Goal: Task Accomplishment & Management: Use online tool/utility

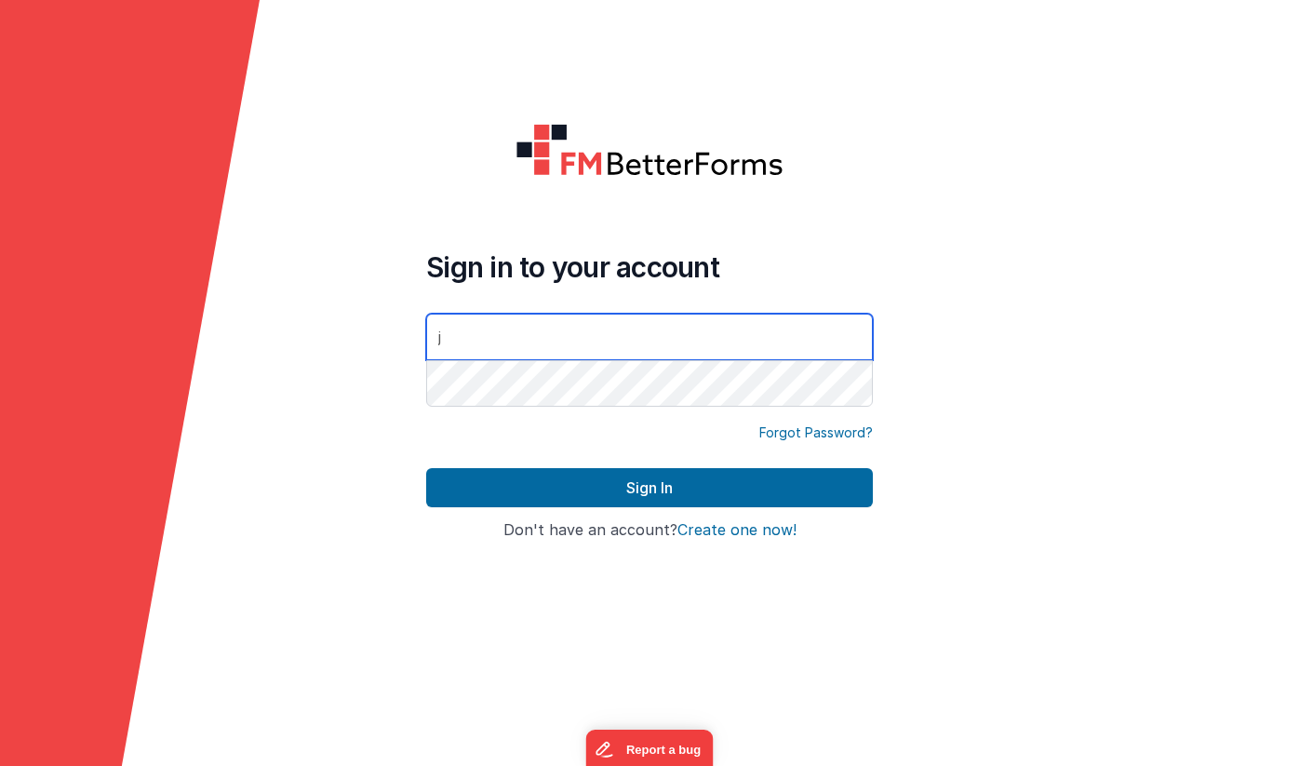
type input "[PERSON_NAME][EMAIL_ADDRESS][DOMAIN_NAME]"
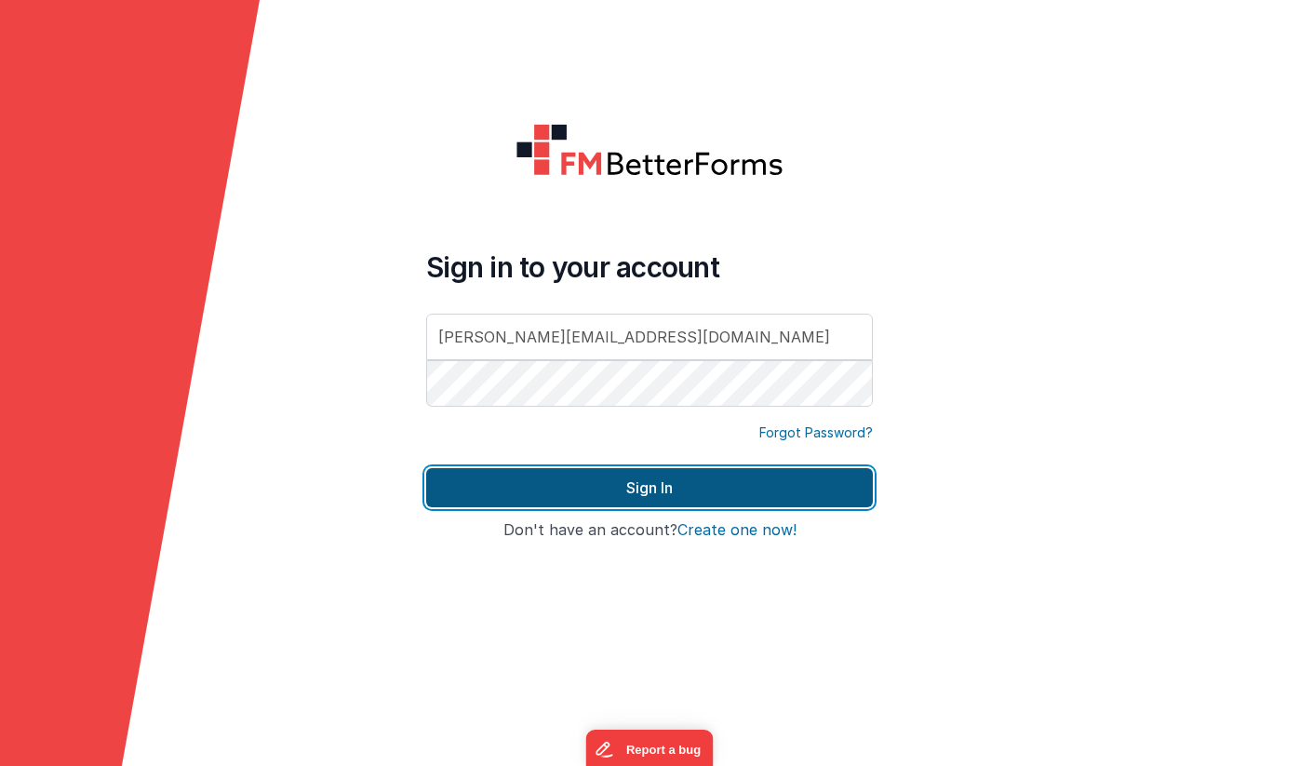
click at [665, 493] on button "Sign In" at bounding box center [649, 487] width 446 height 39
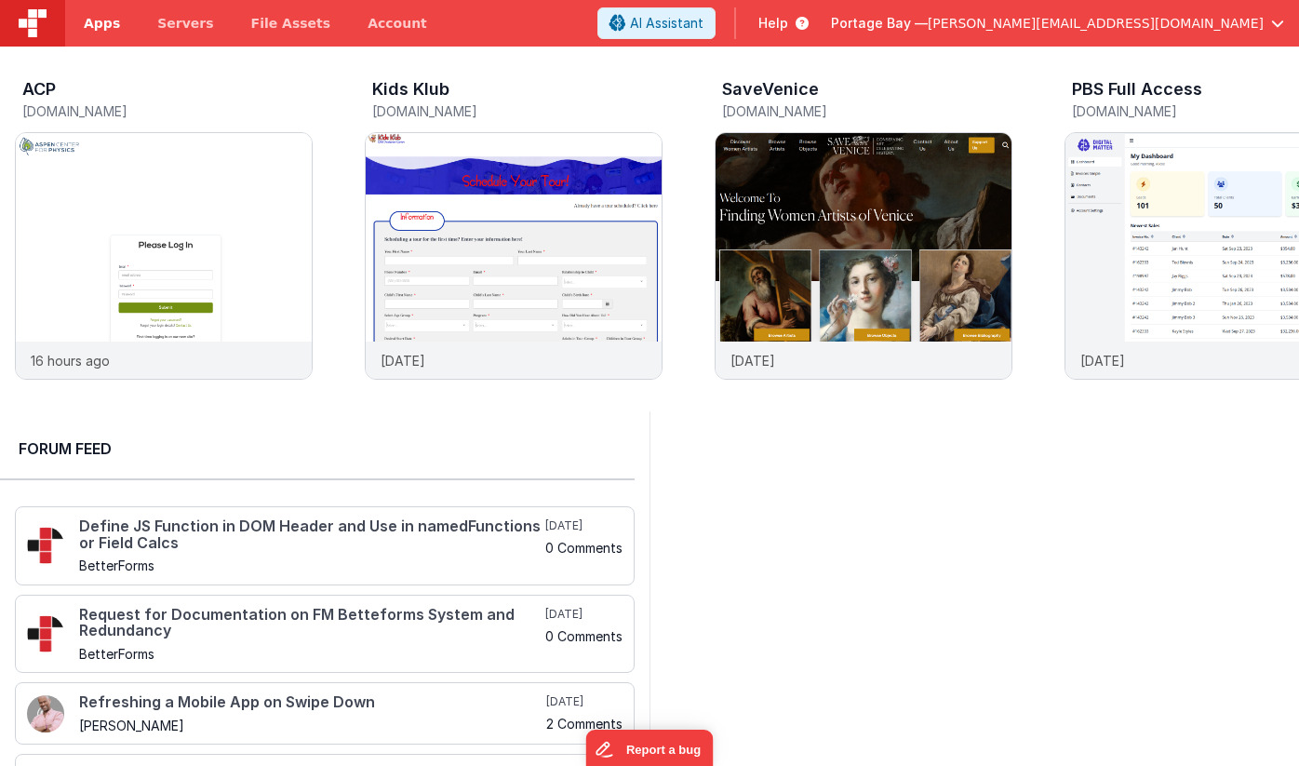
click at [98, 28] on span "Apps" at bounding box center [102, 23] width 36 height 19
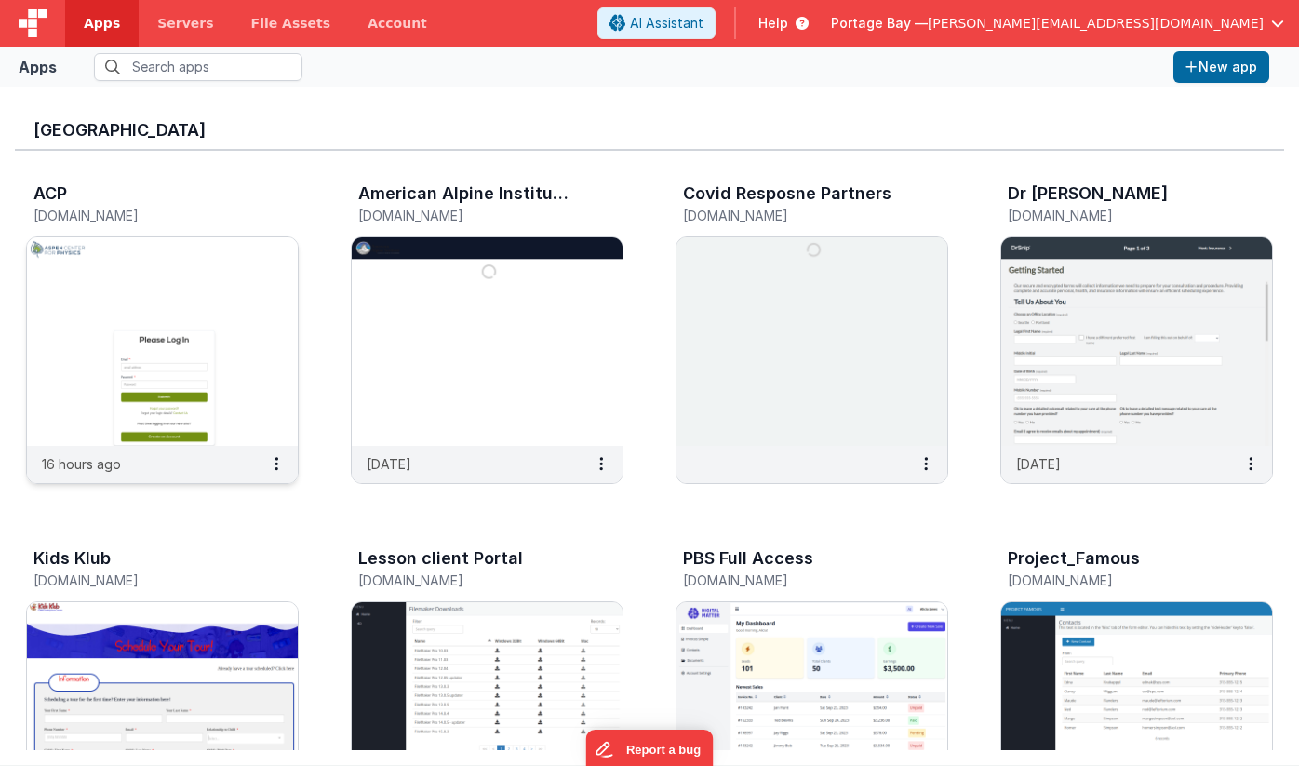
click at [160, 272] on img at bounding box center [162, 341] width 271 height 208
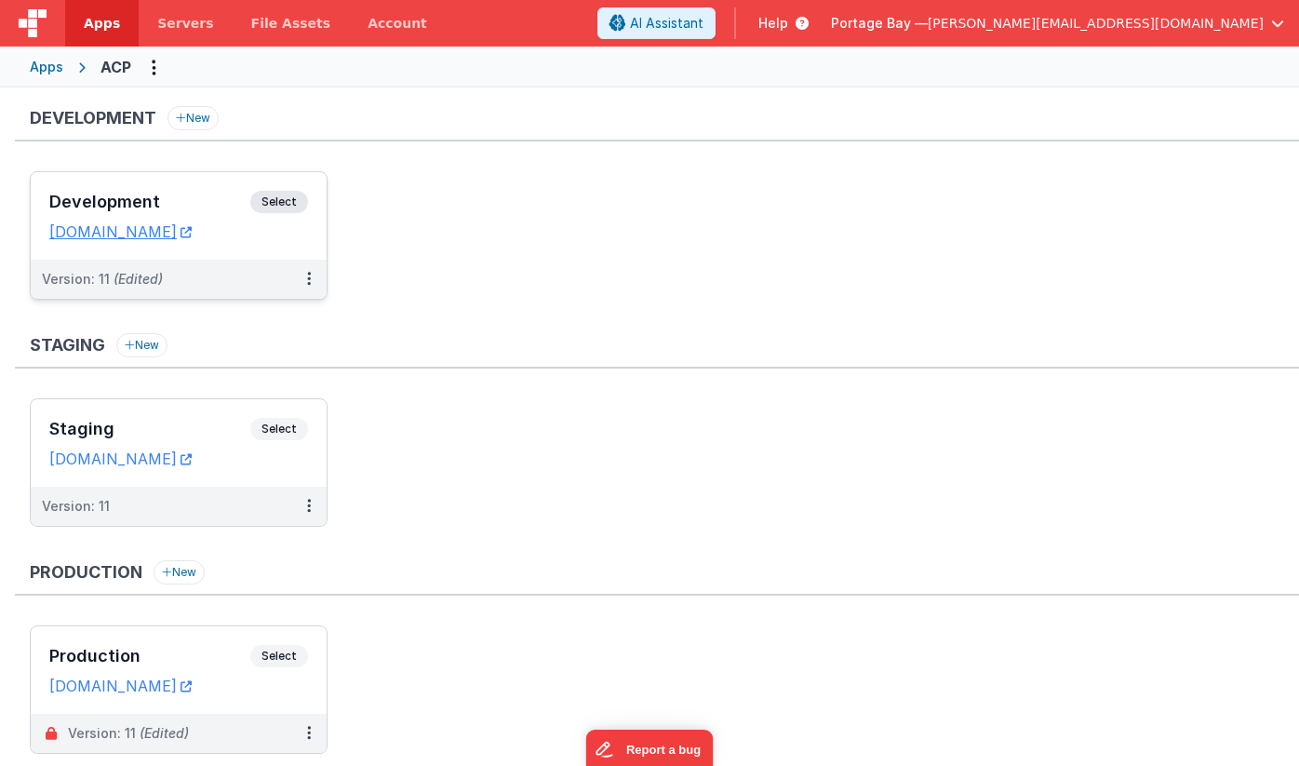
click at [279, 194] on span "Select" at bounding box center [279, 202] width 58 height 22
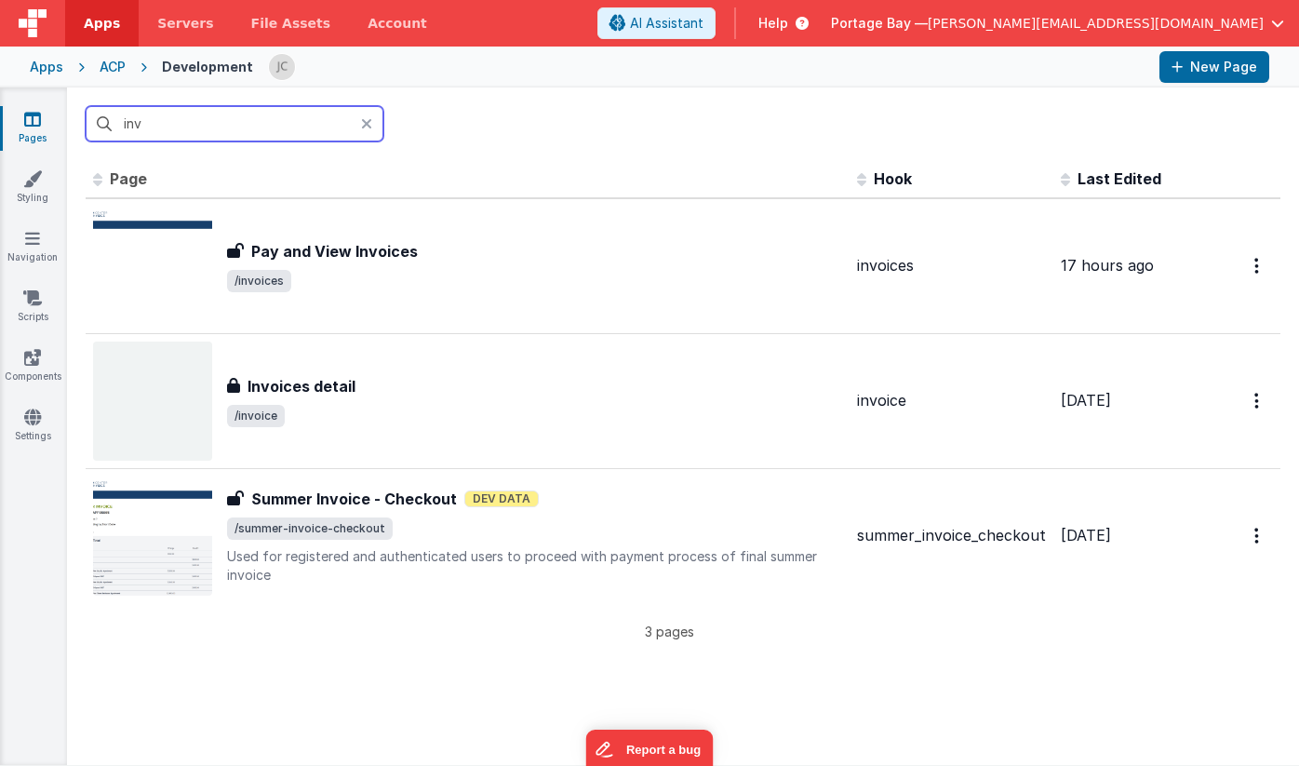
type input "inv"
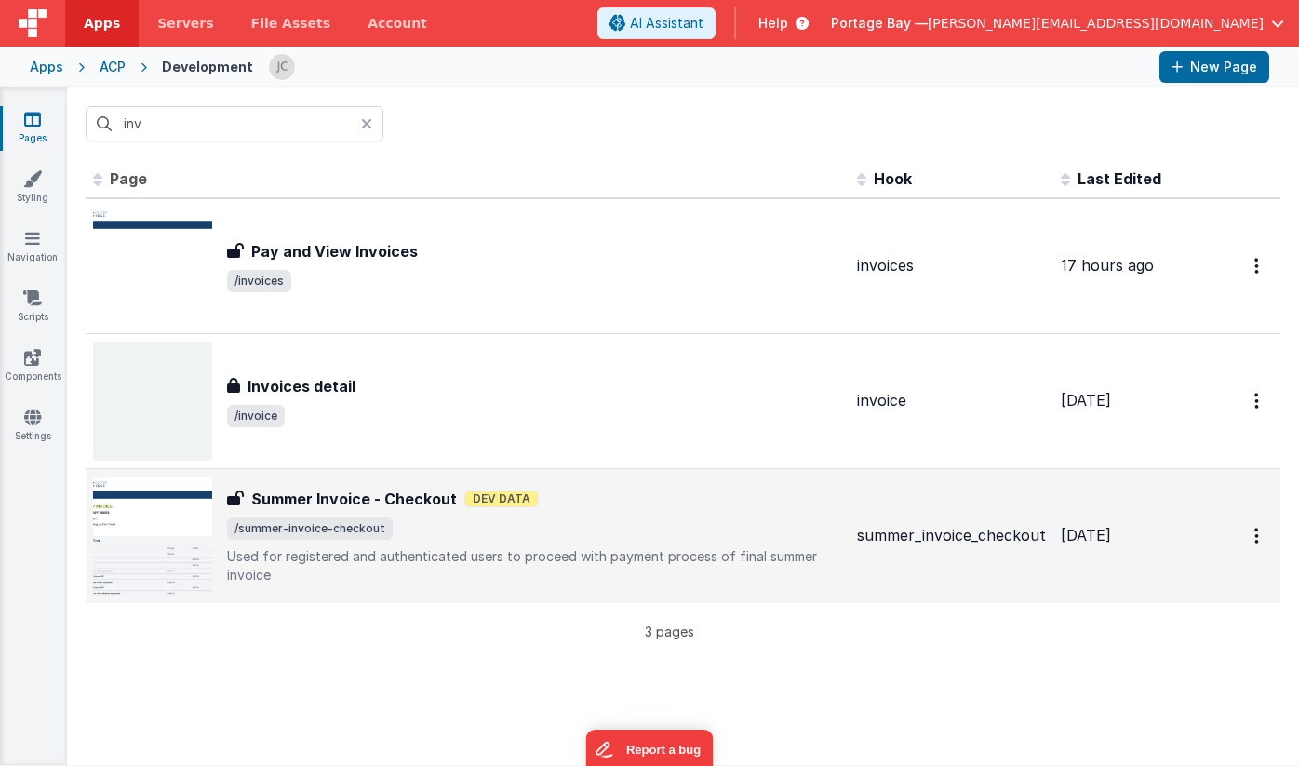
click at [642, 514] on div "Summer Invoice - Checkout Summer Invoice - Checkout Dev Data /summer-invoice-ch…" at bounding box center [534, 535] width 615 height 97
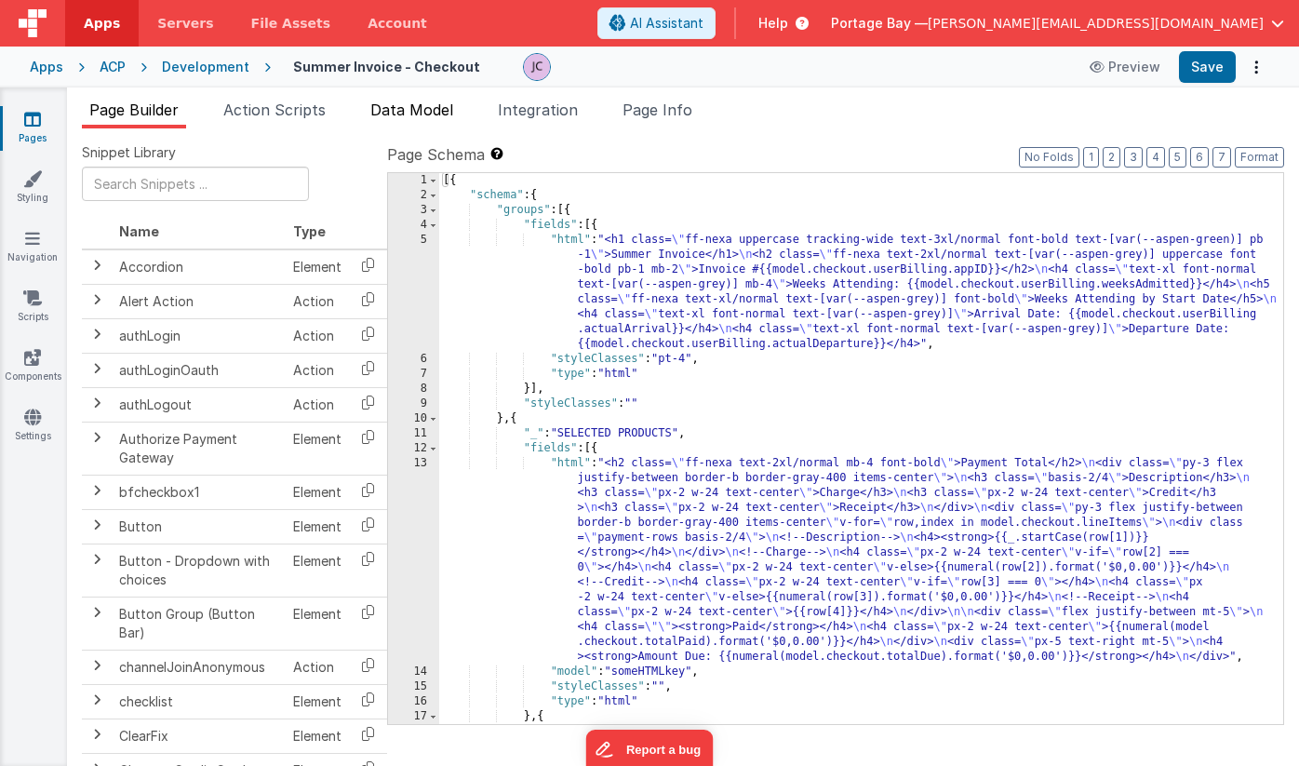
click at [420, 107] on span "Data Model" at bounding box center [411, 109] width 83 height 19
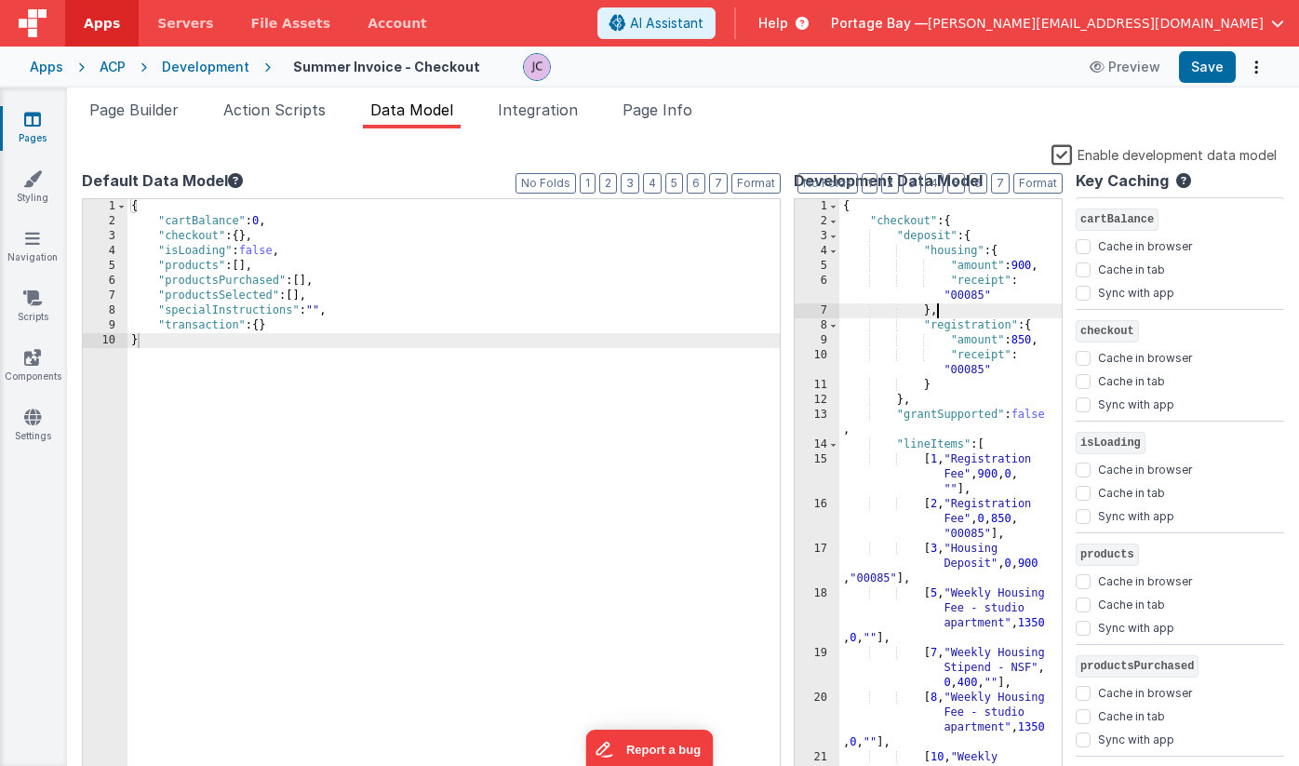
click at [1004, 310] on div "{ "checkout" : { "deposit" : { "housing" : { "amount" : 900 , "receipt" : "0008…" at bounding box center [950, 527] width 222 height 657
